Goal: Information Seeking & Learning: Learn about a topic

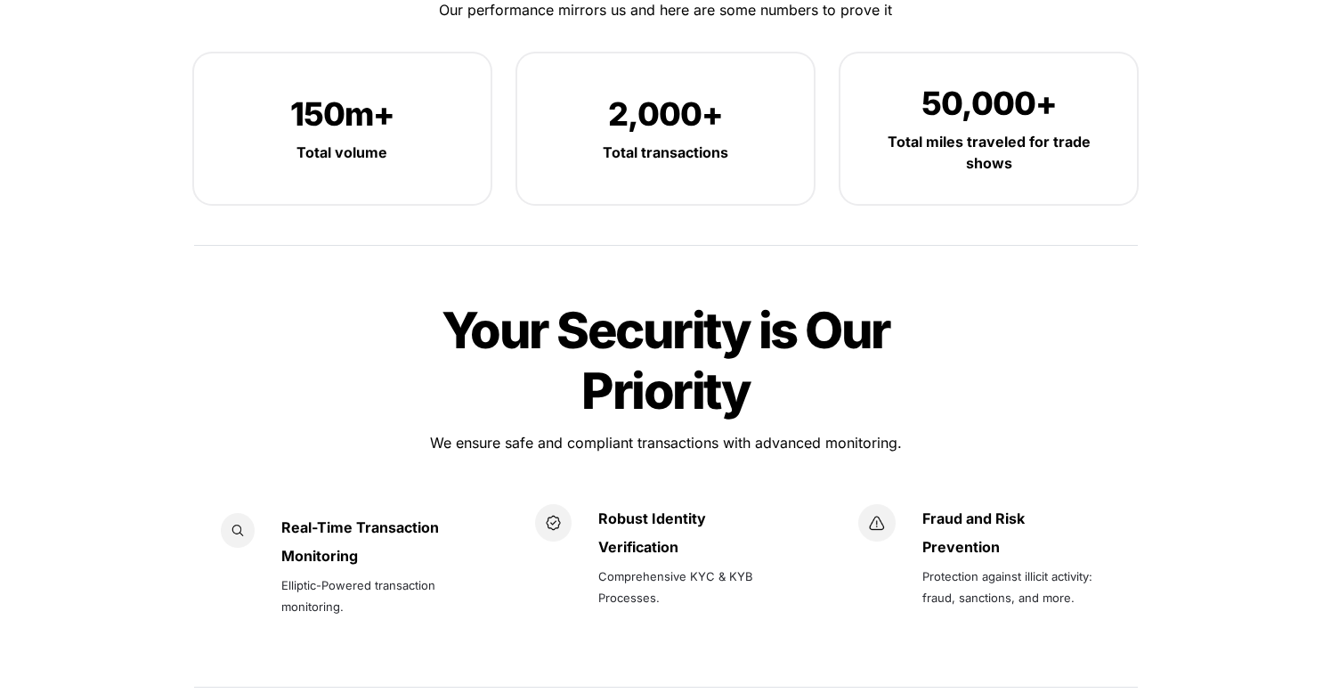
scroll to position [2256, 0]
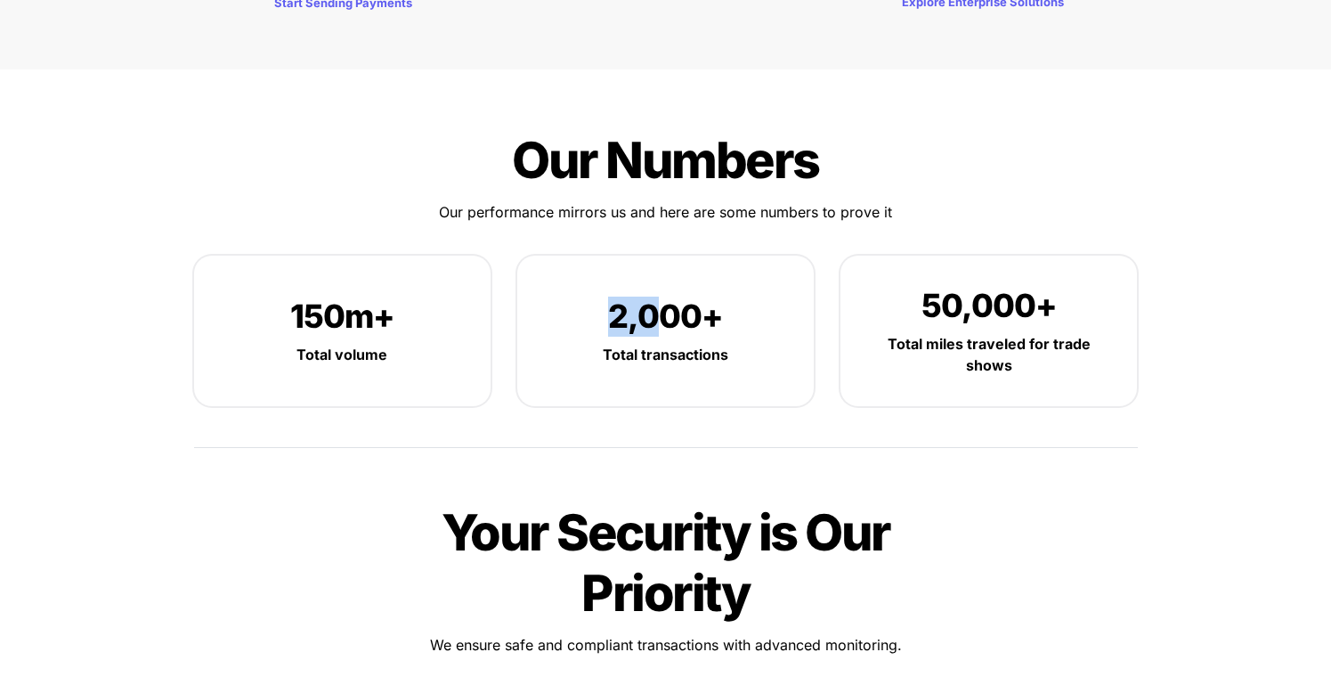
drag, startPoint x: 607, startPoint y: 249, endPoint x: 653, endPoint y: 249, distance: 45.4
click at [653, 293] on p "2,000+" at bounding box center [665, 316] width 243 height 47
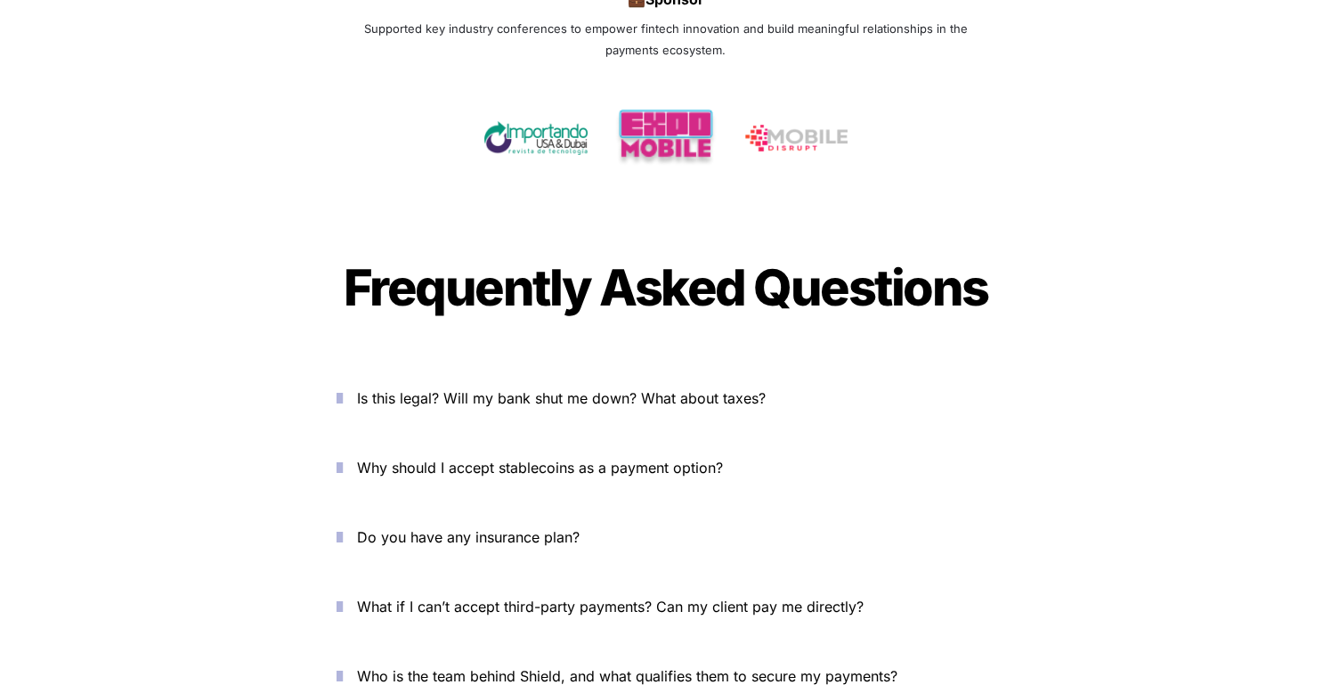
scroll to position [5825, 0]
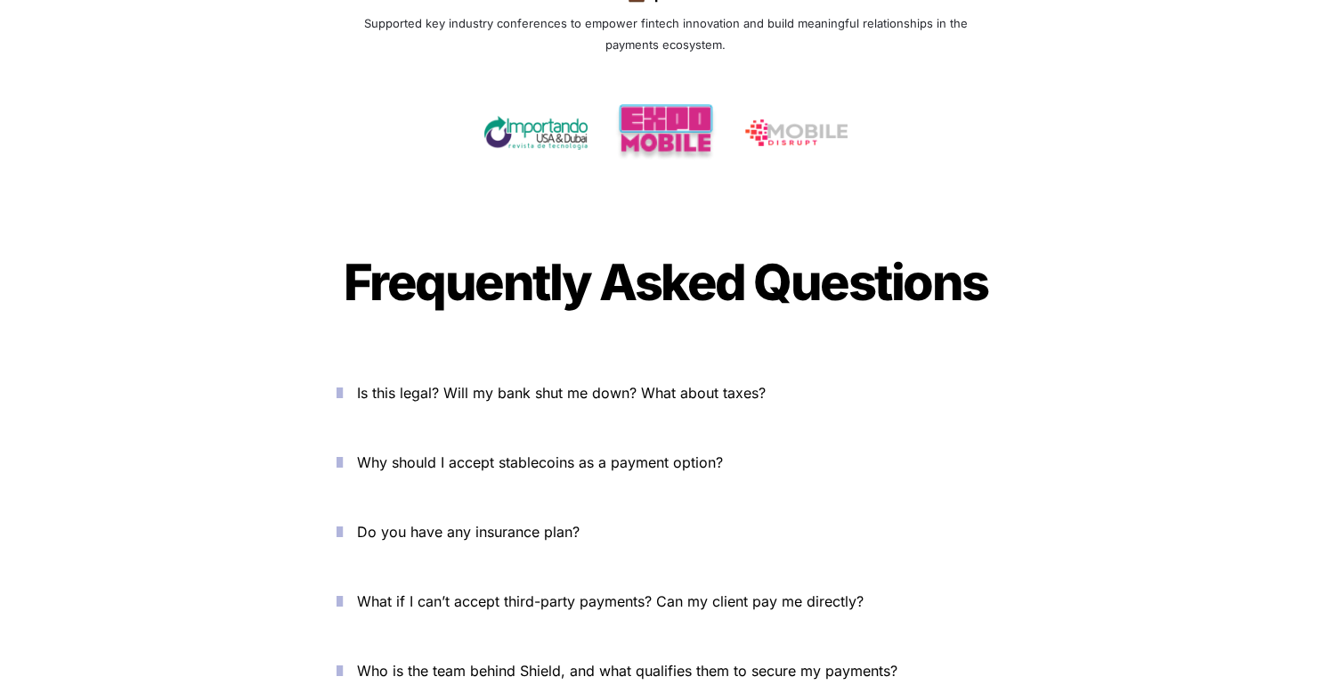
click at [584, 379] on p "Is this legal? Will my bank shut me down? What about taxes?" at bounding box center [676, 393] width 639 height 28
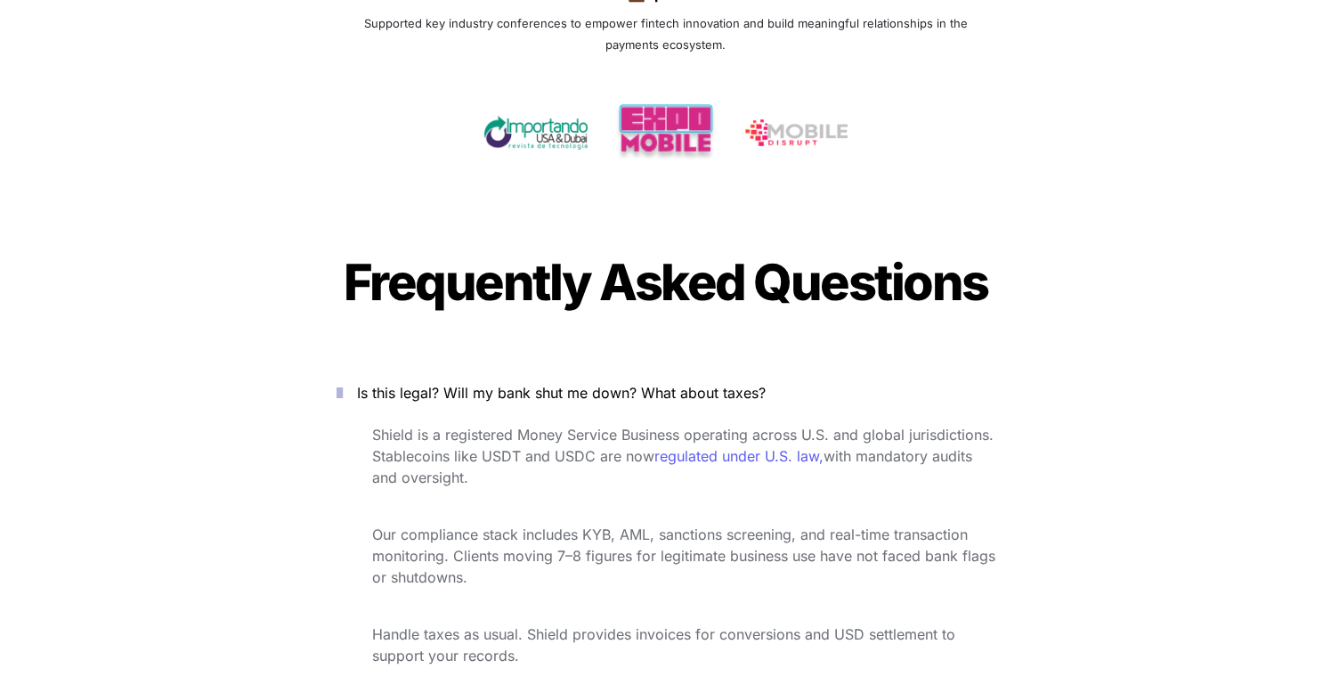
click at [550, 384] on span "Is this legal? Will my bank shut me down? What about taxes?" at bounding box center [561, 393] width 409 height 18
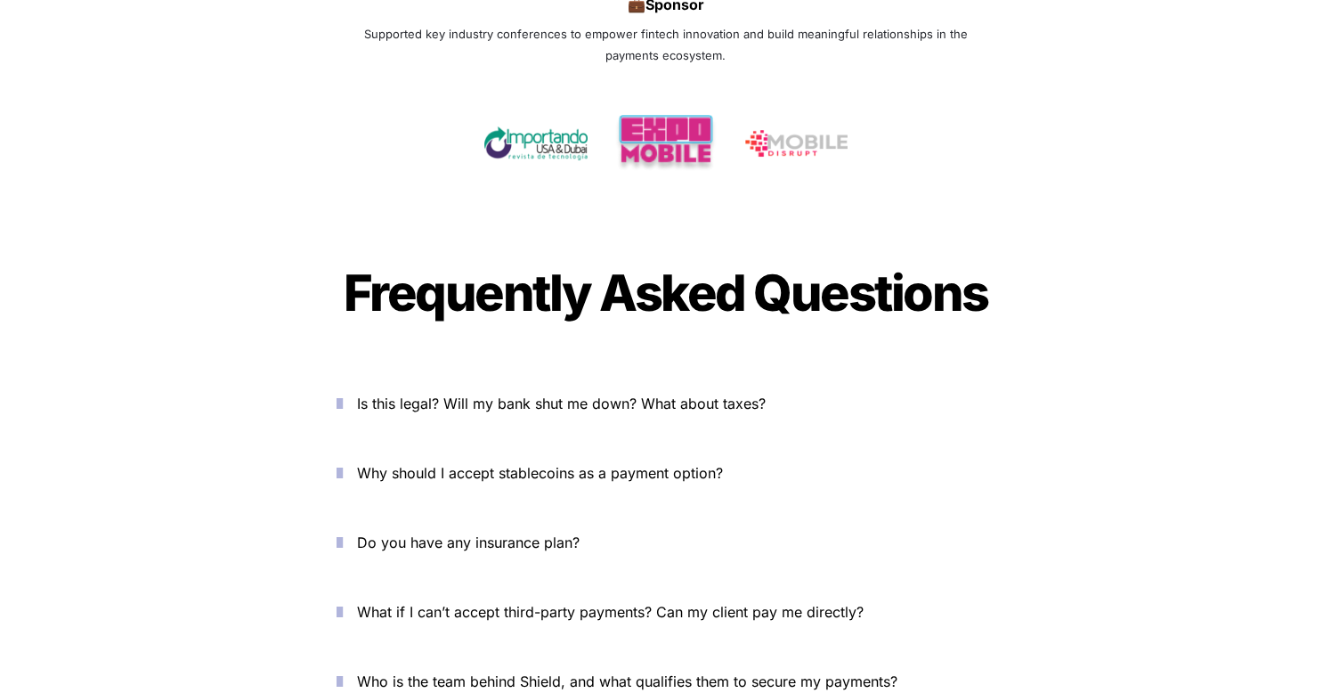
scroll to position [5825, 0]
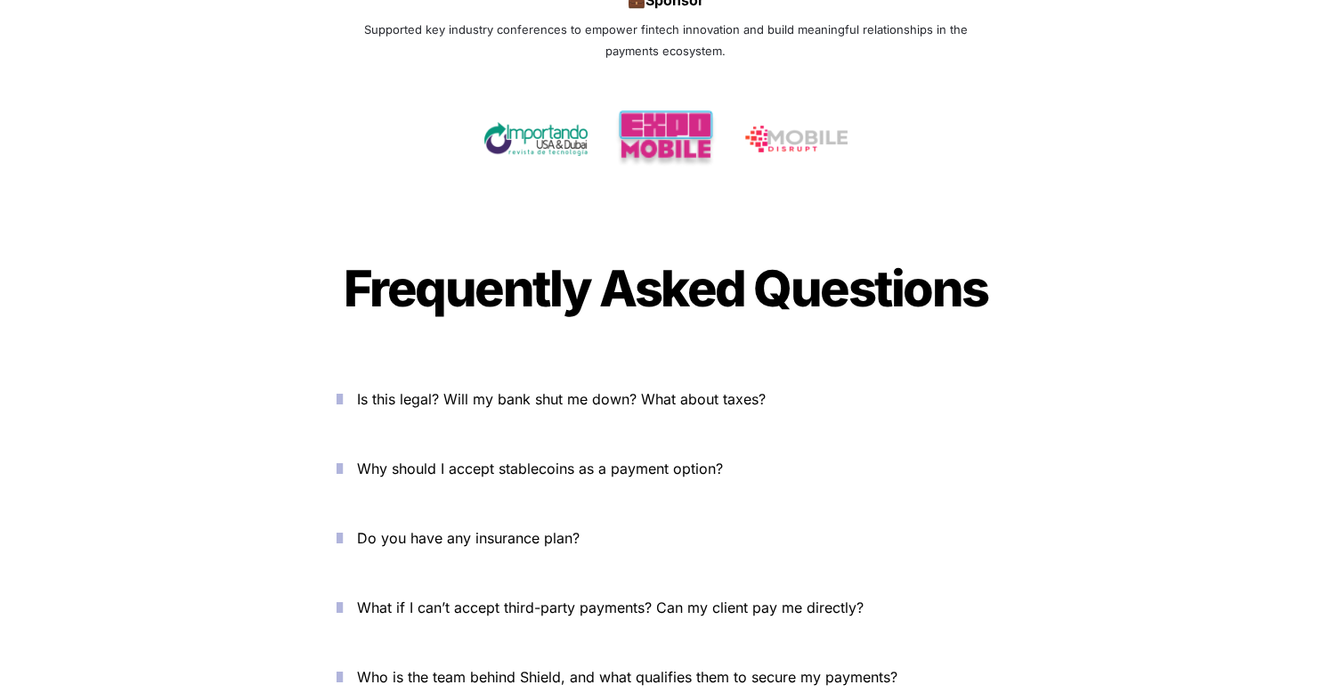
scroll to position [5825, 0]
